Goal: Information Seeking & Learning: Learn about a topic

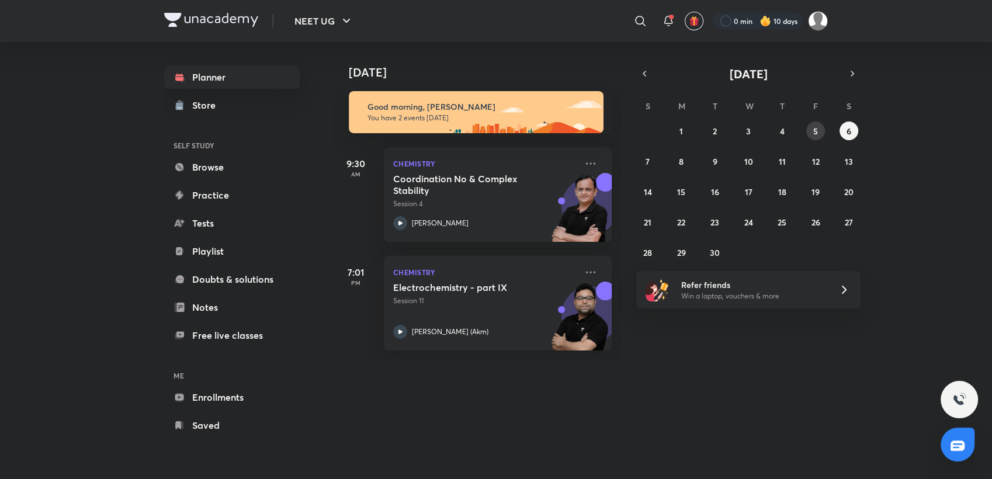
click at [808, 131] on button "5" at bounding box center [815, 131] width 19 height 19
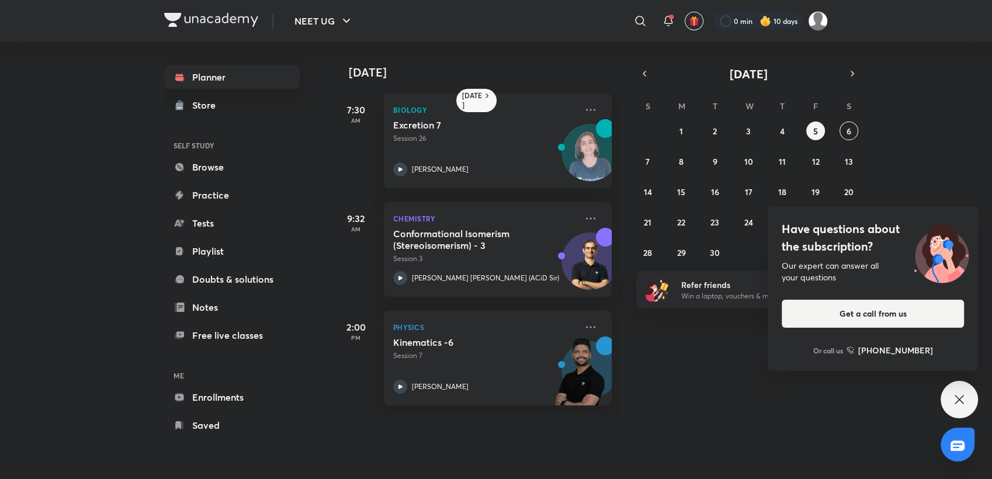
click at [962, 397] on icon at bounding box center [959, 400] width 14 height 14
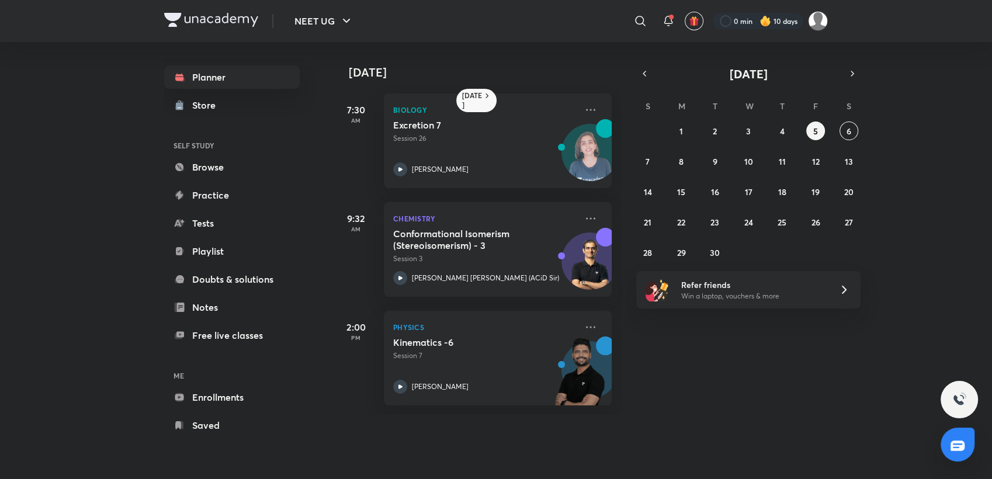
click at [762, 15] on img at bounding box center [765, 21] width 12 height 12
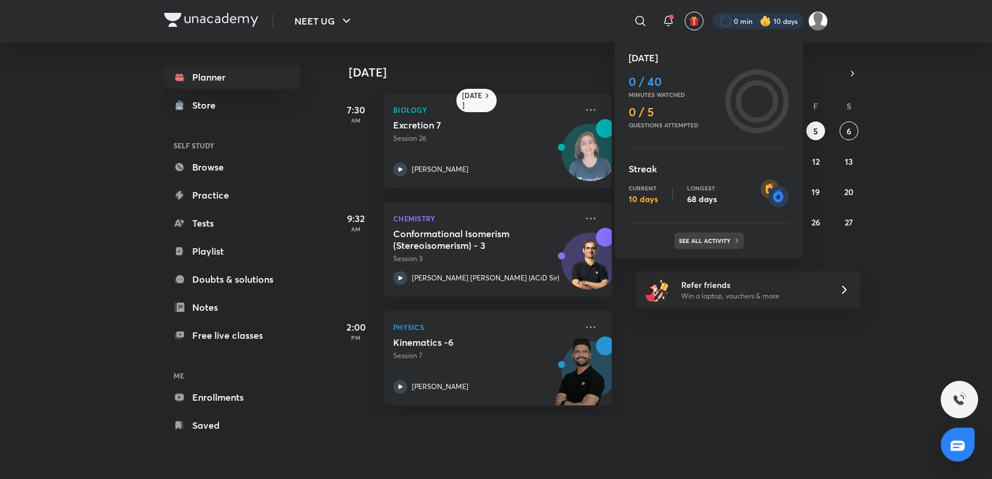
click at [697, 241] on p "See all activity" at bounding box center [706, 240] width 54 height 7
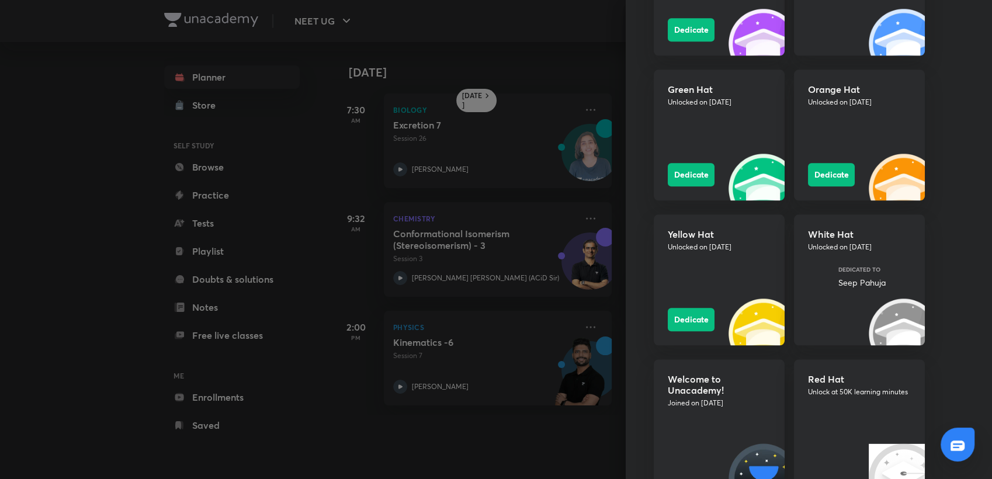
scroll to position [1349, 0]
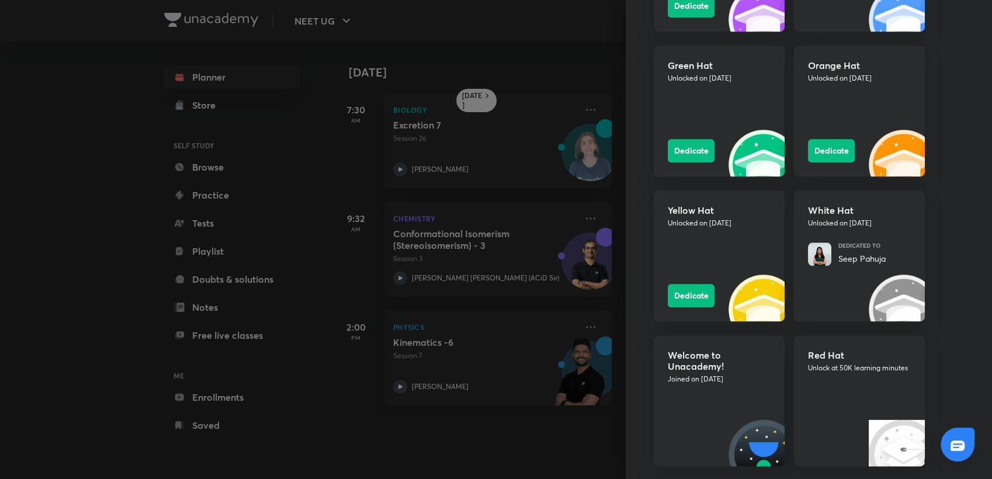
click at [286, 280] on div at bounding box center [496, 239] width 992 height 479
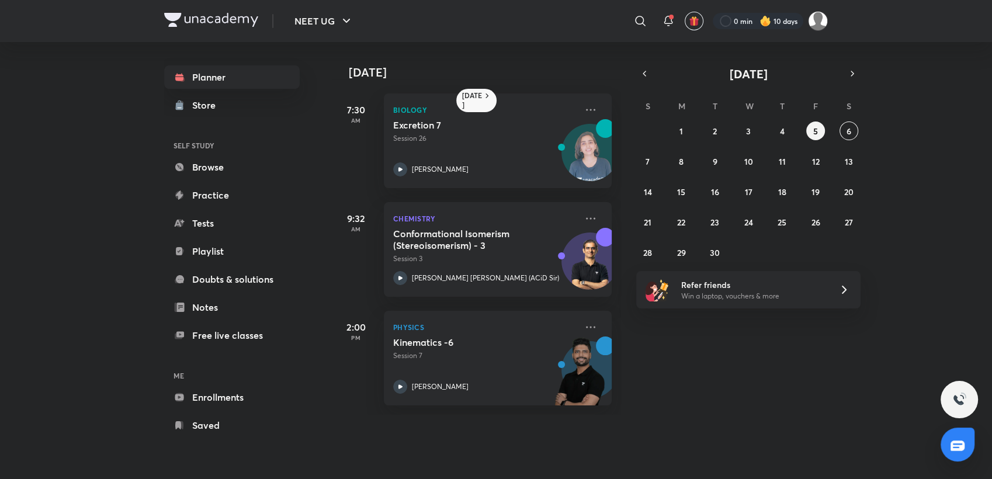
click at [333, 291] on div "9:32 AM" at bounding box center [355, 249] width 47 height 95
click at [778, 127] on button "4" at bounding box center [781, 131] width 19 height 19
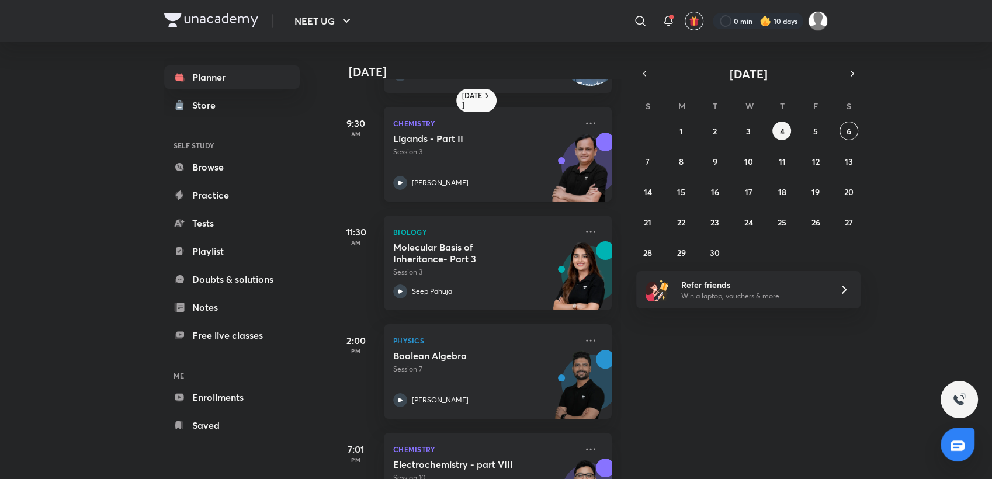
scroll to position [95, 0]
click at [744, 138] on button "3" at bounding box center [748, 131] width 19 height 19
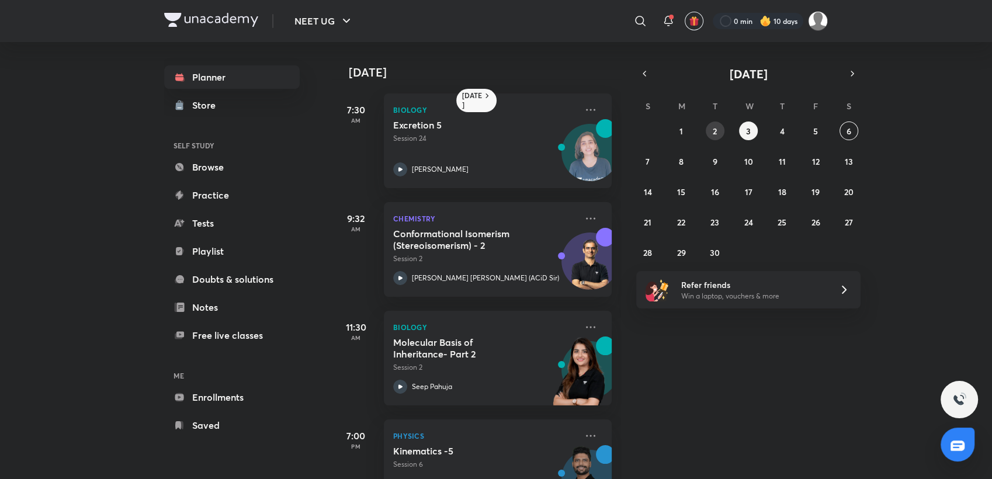
click at [711, 123] on button "2" at bounding box center [715, 131] width 19 height 19
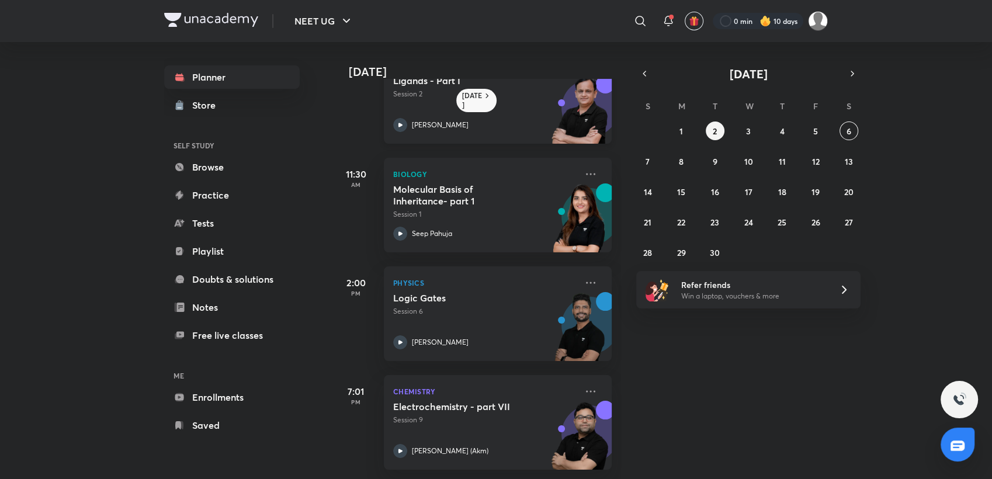
scroll to position [162, 0]
click at [494, 445] on div "[PERSON_NAME] (Akm)" at bounding box center [484, 451] width 183 height 14
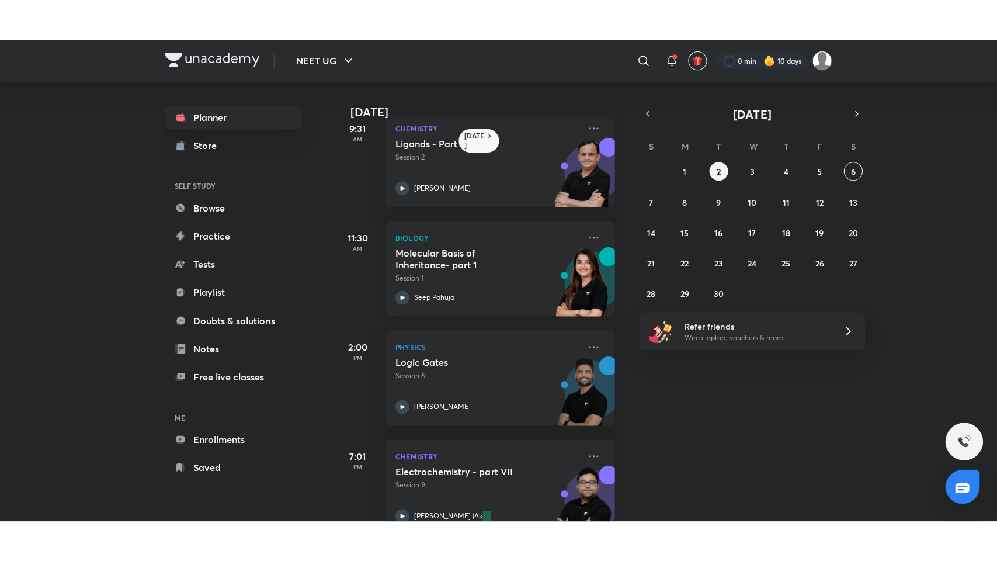
scroll to position [105, 0]
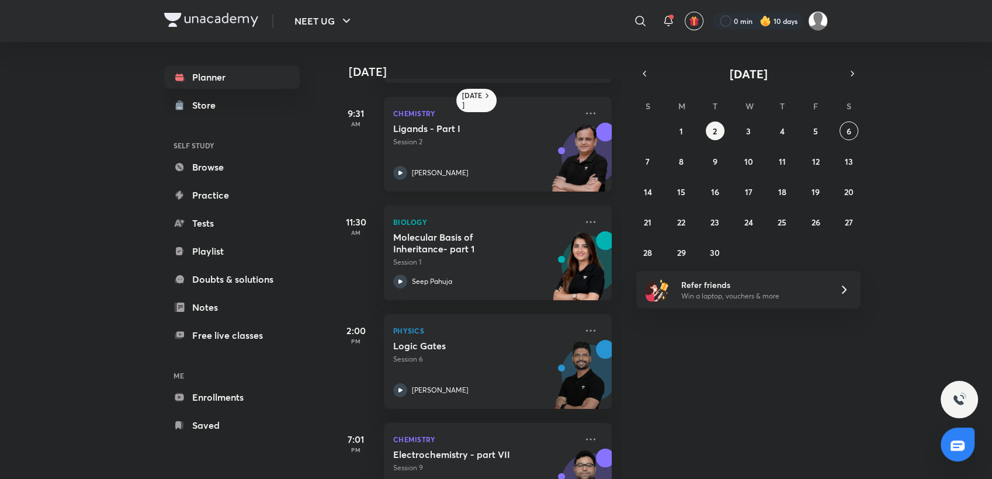
click at [481, 148] on div "Ligands - Part I Session 2 [PERSON_NAME]" at bounding box center [484, 151] width 183 height 57
click at [786, 124] on button "4" at bounding box center [781, 131] width 19 height 19
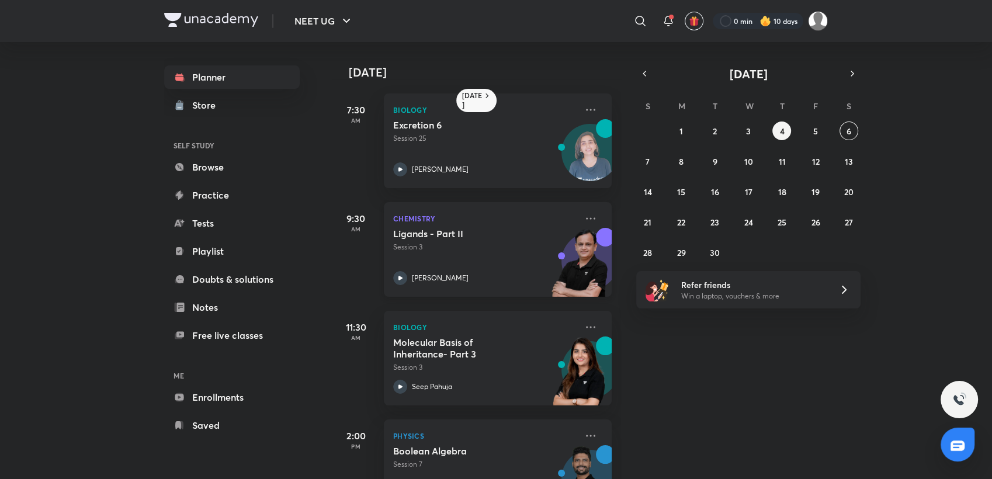
click at [521, 258] on div "Ligands - Part II Session 3 [PERSON_NAME]" at bounding box center [484, 256] width 183 height 57
